Goal: Ask a question: Seek information or help from site administrators or community

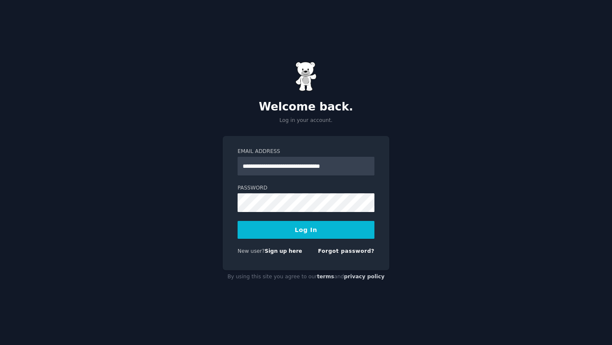
type input "**********"
click at [309, 234] on button "Log In" at bounding box center [306, 230] width 137 height 18
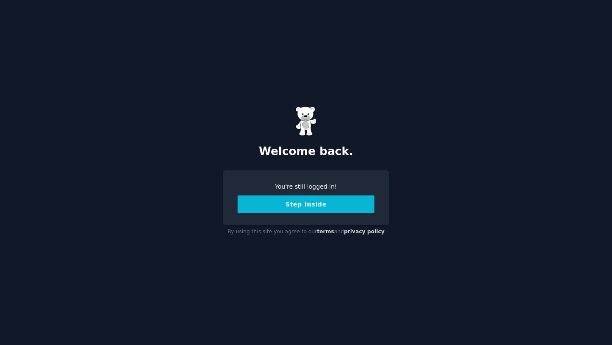
click at [308, 207] on button "Step Inside" at bounding box center [306, 205] width 137 height 18
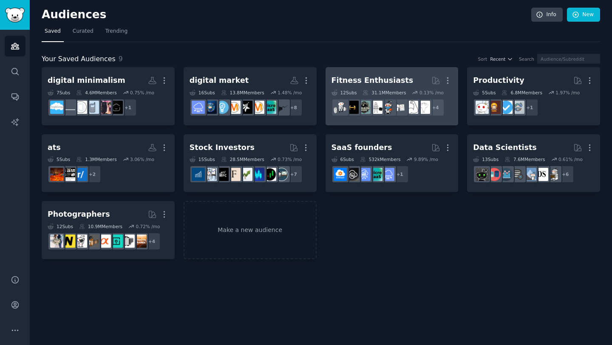
click at [344, 77] on div "Fitness Enthusiasts" at bounding box center [373, 80] width 82 height 11
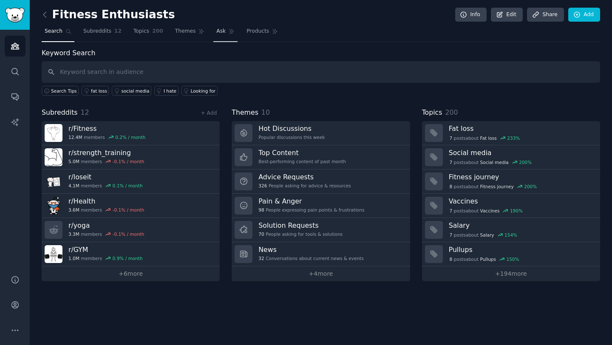
click at [224, 31] on link "Ask" at bounding box center [226, 33] width 24 height 17
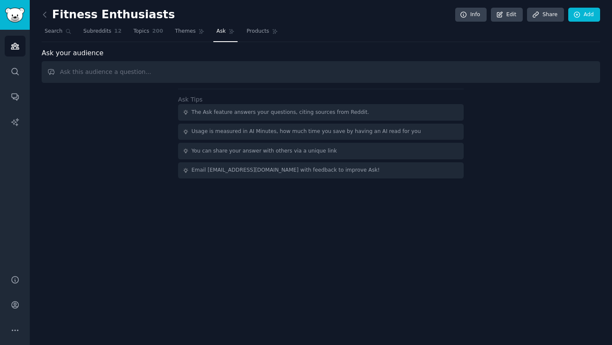
click at [233, 78] on input "text" at bounding box center [321, 72] width 559 height 22
type input "Find recent Reddit posts from fitness enthusiasts where they complain about tas…"
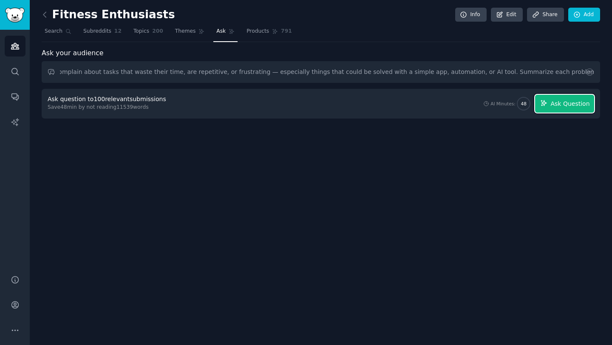
scroll to position [0, 0]
click at [566, 104] on span "Ask Question" at bounding box center [570, 104] width 39 height 9
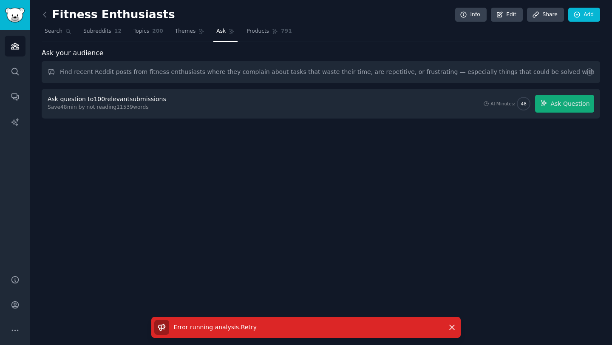
click at [250, 328] on span "Retry" at bounding box center [249, 327] width 16 height 7
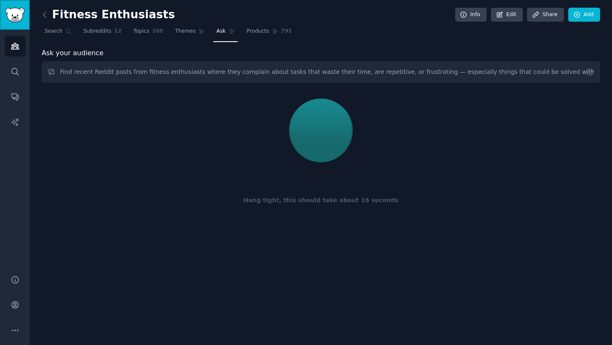
click at [14, 15] on img "Sidebar" at bounding box center [15, 15] width 20 height 15
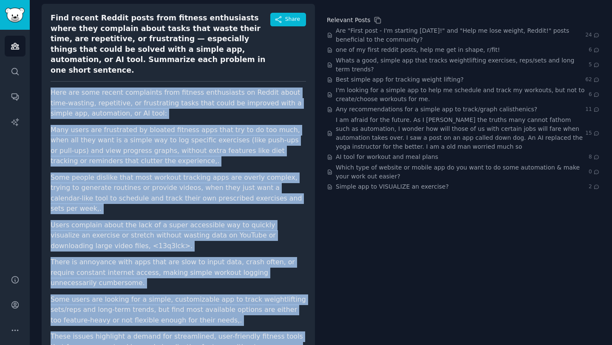
scroll to position [104, 0]
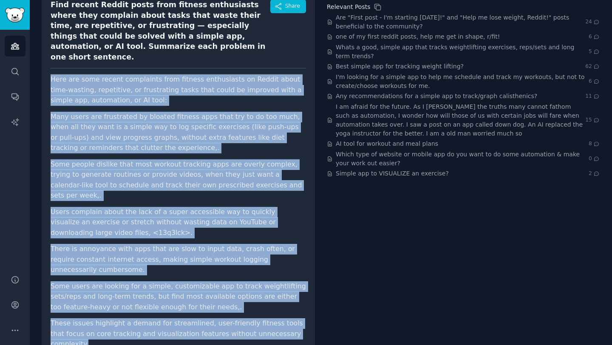
drag, startPoint x: 49, startPoint y: 81, endPoint x: 298, endPoint y: 322, distance: 346.5
click at [298, 322] on div "Find recent Reddit posts from fitness enthusiasts where they complain about tas…" at bounding box center [178, 178] width 273 height 374
copy article "Here are some recent complaints from fitness enthusiasts on Reddit about time-w…"
click at [245, 141] on li "Many users are frustrated by bloated fitness apps that try to do too much, when…" at bounding box center [179, 133] width 256 height 42
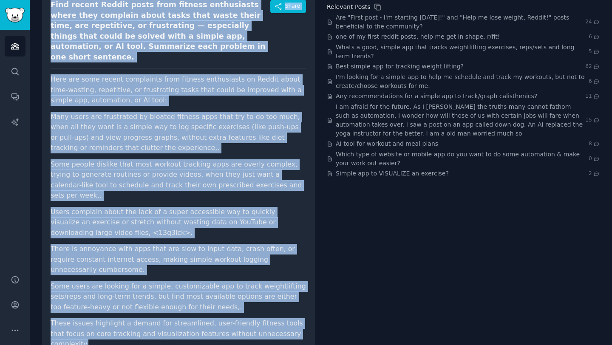
drag, startPoint x: 51, startPoint y: 3, endPoint x: 299, endPoint y: 313, distance: 397.3
click at [299, 313] on div "Find recent Reddit posts from fitness enthusiasts where they complain about tas…" at bounding box center [178, 178] width 273 height 374
copy div "Find recent Reddit posts from fitness enthusiasts where they complain about tas…"
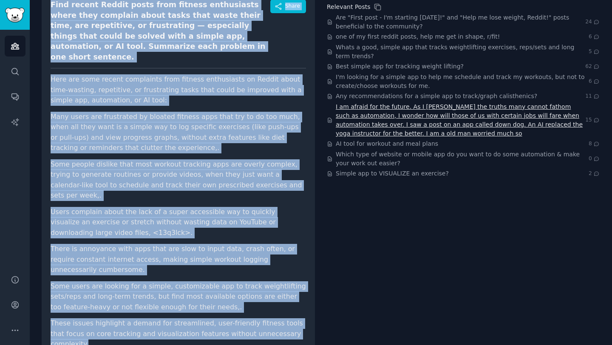
scroll to position [0, 0]
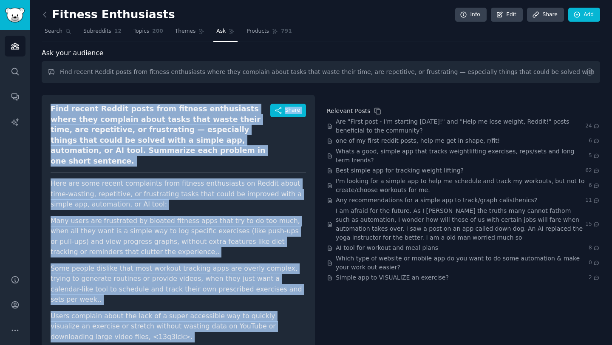
click at [239, 216] on li "Many users are frustrated by bloated fitness apps that try to do too much, when…" at bounding box center [179, 237] width 256 height 42
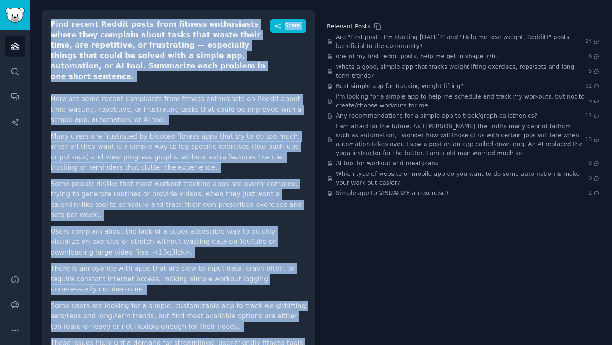
scroll to position [104, 0]
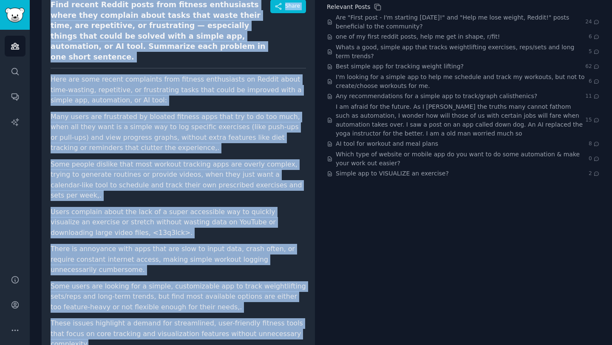
drag, startPoint x: 50, startPoint y: 46, endPoint x: 300, endPoint y: 319, distance: 370.6
click at [300, 319] on div "Find recent Reddit posts from fitness enthusiasts where they complain about tas…" at bounding box center [178, 178] width 273 height 374
copy div "Find recent Reddit posts from fitness enthusiasts where they complain about tas…"
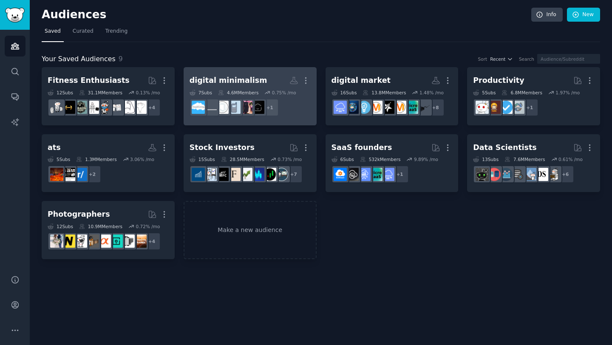
click at [227, 80] on div "digital minimalism" at bounding box center [229, 80] width 78 height 11
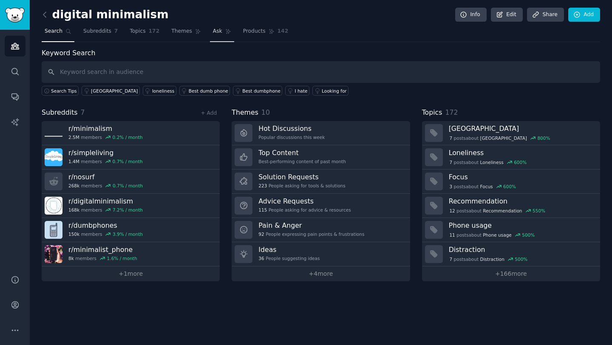
click at [214, 34] on span "Ask" at bounding box center [217, 32] width 9 height 8
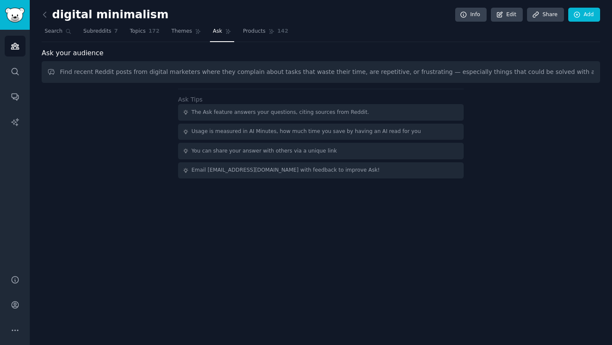
scroll to position [0, 182]
type input "Find recent Reddit posts from digital marketers where they complain about tasks…"
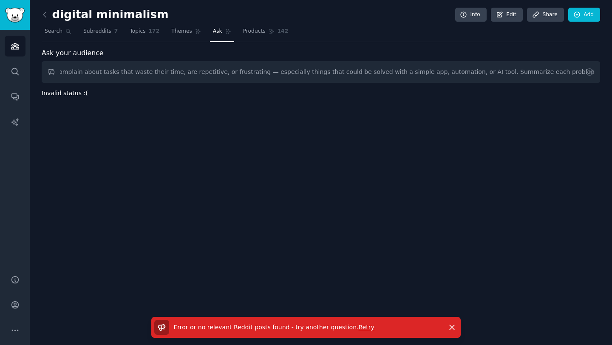
scroll to position [0, 0]
click at [359, 329] on span "Retry" at bounding box center [367, 327] width 16 height 7
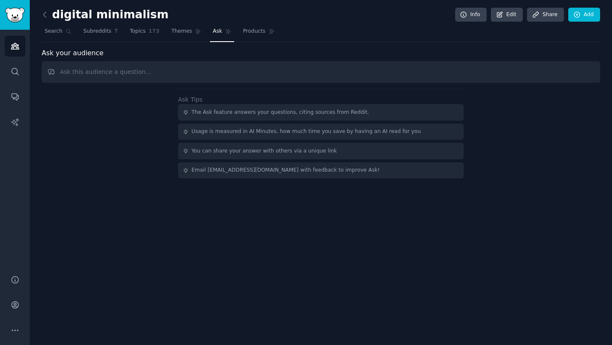
click at [251, 77] on input "text" at bounding box center [321, 72] width 559 height 22
type input "Find recent Reddit posts from digital marketers where they complain about tasks…"
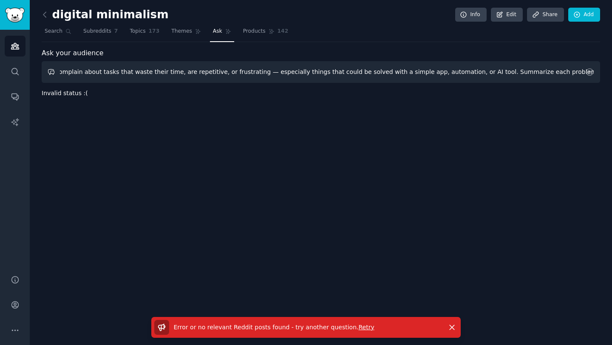
scroll to position [0, 0]
click at [395, 76] on input "Find recent Reddit posts from digital marketers where they complain about tasks…" at bounding box center [321, 72] width 559 height 22
click at [359, 329] on span "Retry" at bounding box center [367, 327] width 16 height 7
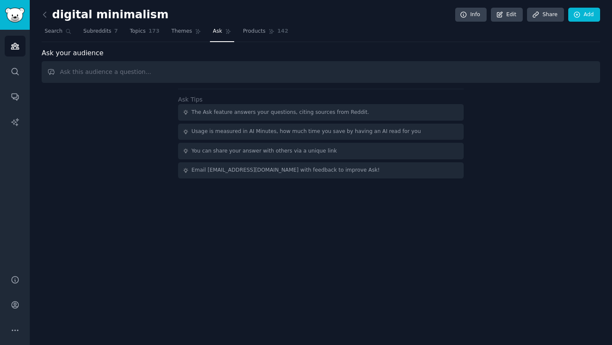
type input "Find recent Reddit posts from fitness enthusiasts where they complain about tas…"
paste input "ind recent Reddit posts from digital marketers where they complain about tasks …"
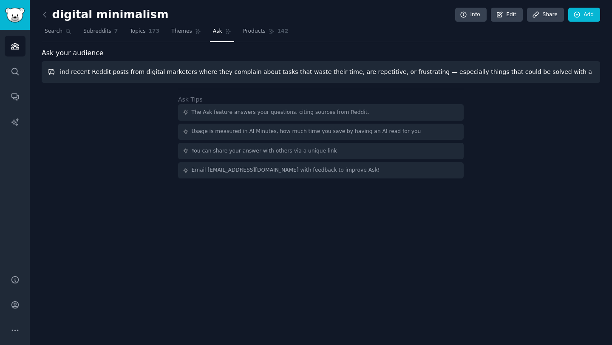
scroll to position [0, 179]
type input "ind recent Reddit posts from digital marketers where they complain about tasks …"
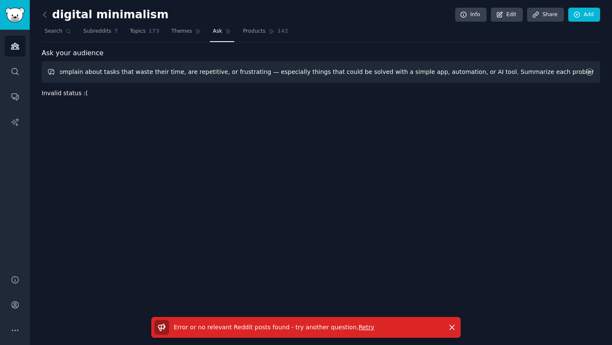
click at [459, 72] on input "ind recent Reddit posts from digital marketers where they complain about tasks …" at bounding box center [321, 72] width 559 height 22
